Goal: Information Seeking & Learning: Learn about a topic

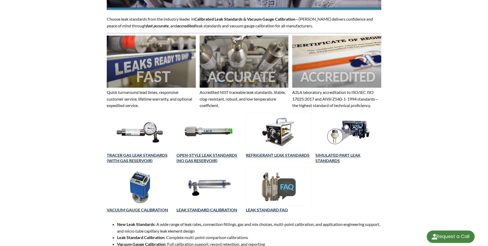
scroll to position [129, 0]
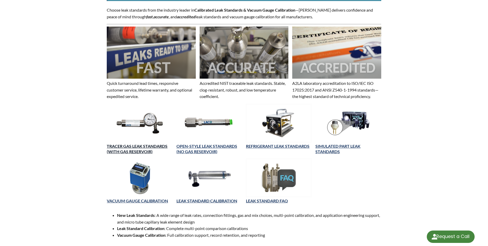
click at [121, 152] on link "TRACER GAS LEAK STANDARDS (WITH GAS RESERVOIR)" at bounding box center [137, 148] width 61 height 10
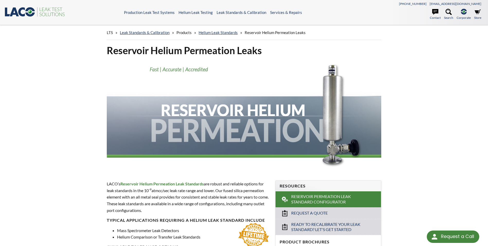
select select "Language Translate Widget"
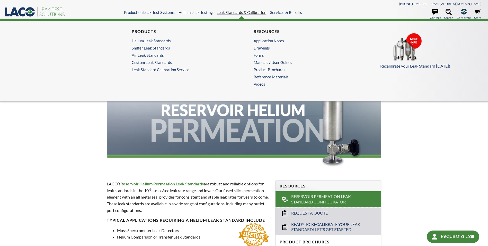
click at [227, 14] on link "Leak Standards & Calibration" at bounding box center [242, 12] width 50 height 5
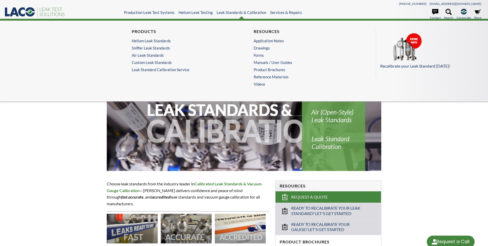
select select "Language Translate Widget"
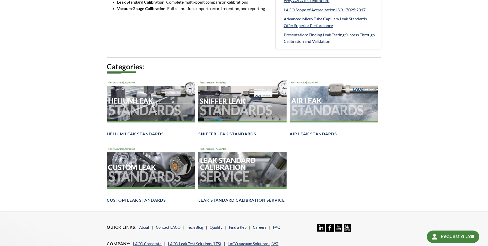
scroll to position [309, 0]
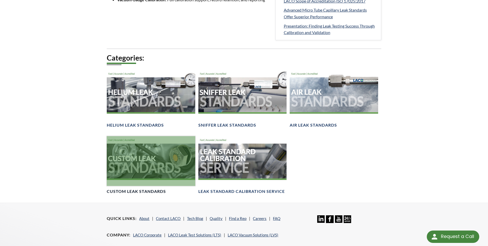
click at [125, 155] on div at bounding box center [151, 161] width 88 height 50
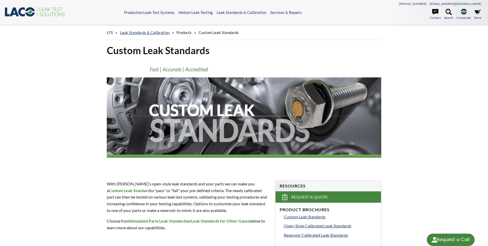
select select "Language Translate Widget"
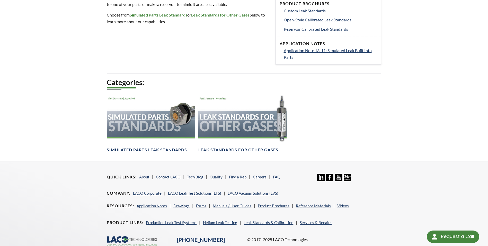
scroll to position [206, 0]
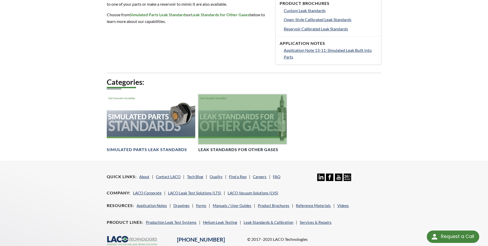
click at [255, 119] on div at bounding box center [243, 119] width 88 height 50
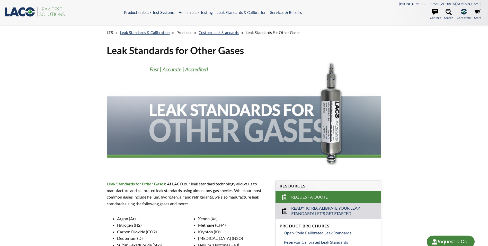
select select "Language Translate Widget"
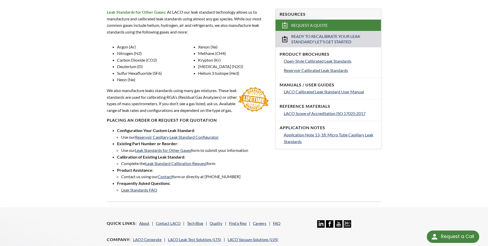
scroll to position [180, 0]
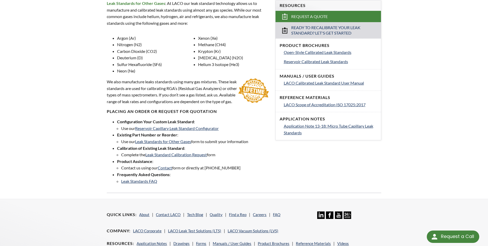
click at [65, 147] on div "LTS » Leak Standards & Calibration » Products » Custom Leak Standards » Leak St…" at bounding box center [244, 22] width 488 height 354
click at [131, 183] on link "Leak Standards FAQ" at bounding box center [139, 180] width 36 height 5
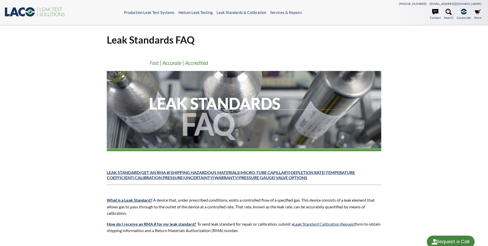
select select "Language Translate Widget"
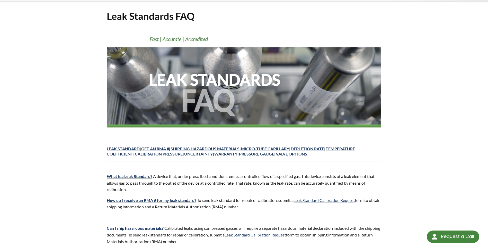
scroll to position [77, 0]
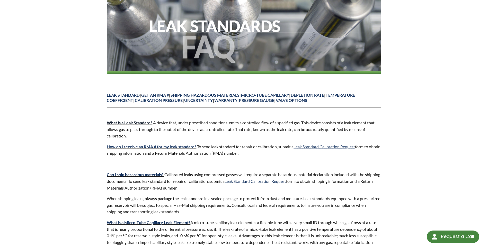
click at [121, 122] on link "What is a Leak Standard?" at bounding box center [130, 122] width 46 height 5
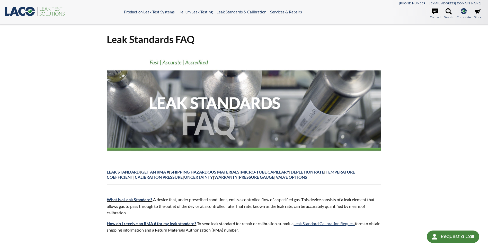
scroll to position [0, 0]
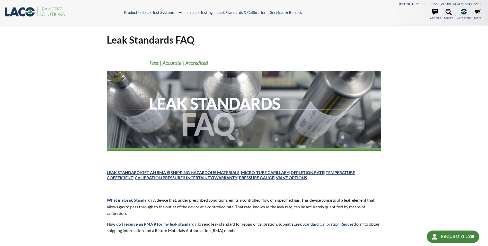
click at [117, 171] on link "Leak Standard" at bounding box center [123, 172] width 33 height 5
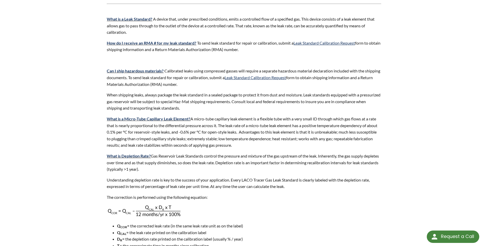
scroll to position [171, 0]
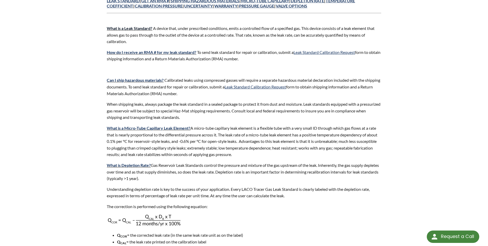
click at [141, 29] on link "What is a Leak Standard?" at bounding box center [130, 28] width 46 height 5
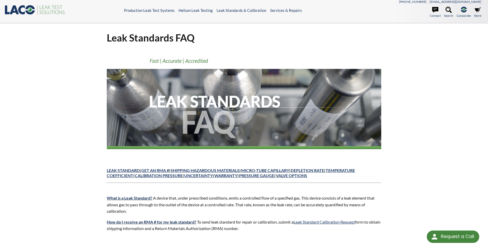
scroll to position [0, 0]
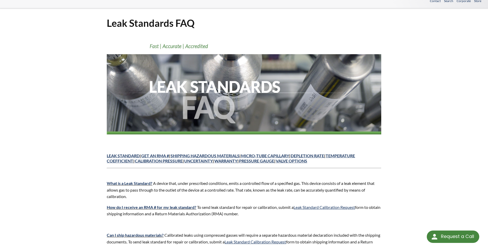
scroll to position [26, 0]
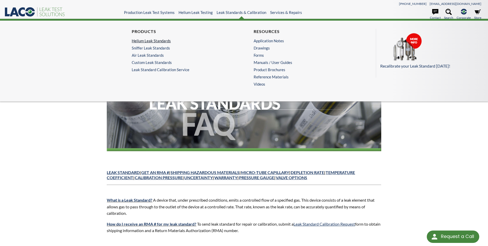
click at [161, 41] on link "Helium Leak Standards" at bounding box center [182, 40] width 100 height 5
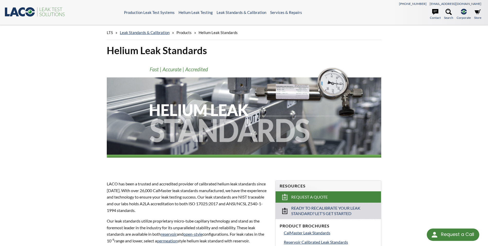
select select "Language Translate Widget"
click at [58, 164] on div "LTS » Leak Standards & Calibration » Products » Helium Leak Standards Helium Le…" at bounding box center [244, 236] width 488 height 423
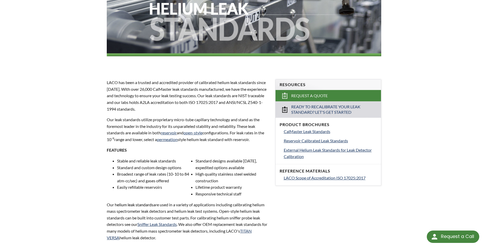
scroll to position [103, 0]
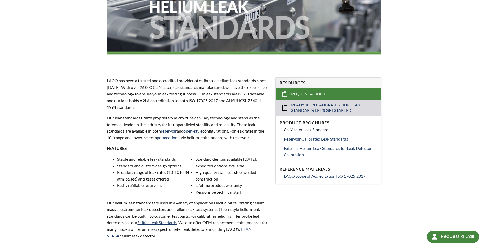
click at [319, 128] on span "CalMaster Leak Standards" at bounding box center [307, 129] width 47 height 5
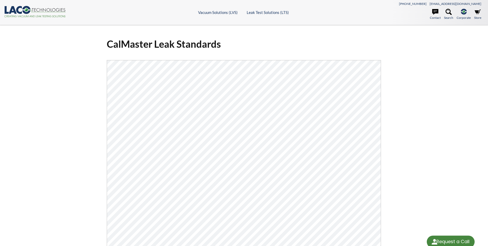
select select "Language Translate Widget"
